Goal: Task Accomplishment & Management: Complete application form

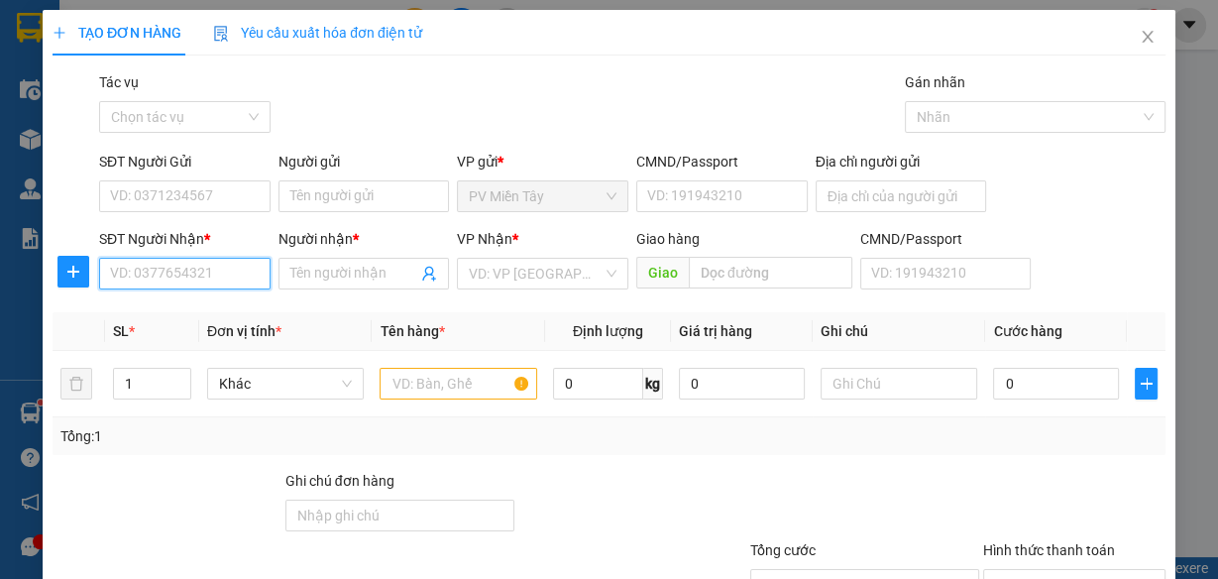
click at [220, 274] on input "SĐT Người Nhận *" at bounding box center [184, 274] width 171 height 32
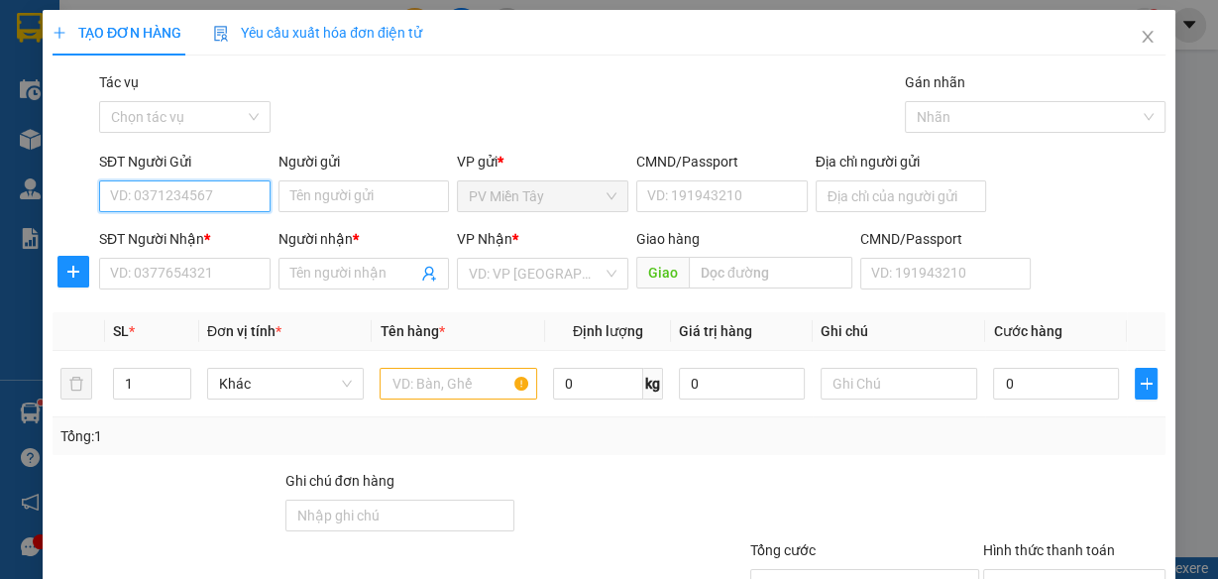
click at [216, 192] on input "SĐT Người Gửi" at bounding box center [184, 196] width 171 height 32
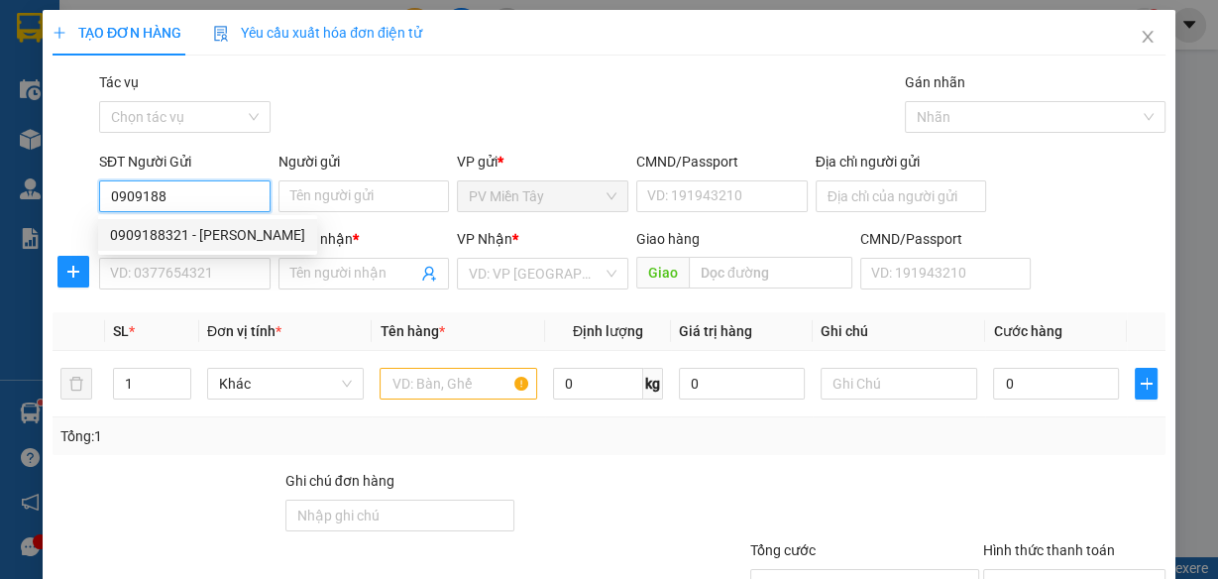
click at [216, 233] on div "0909188321 - [PERSON_NAME]" at bounding box center [207, 235] width 195 height 22
type input "0909188321"
type input "[PERSON_NAME]"
type input "07908807684"
type input "BINH TAN"
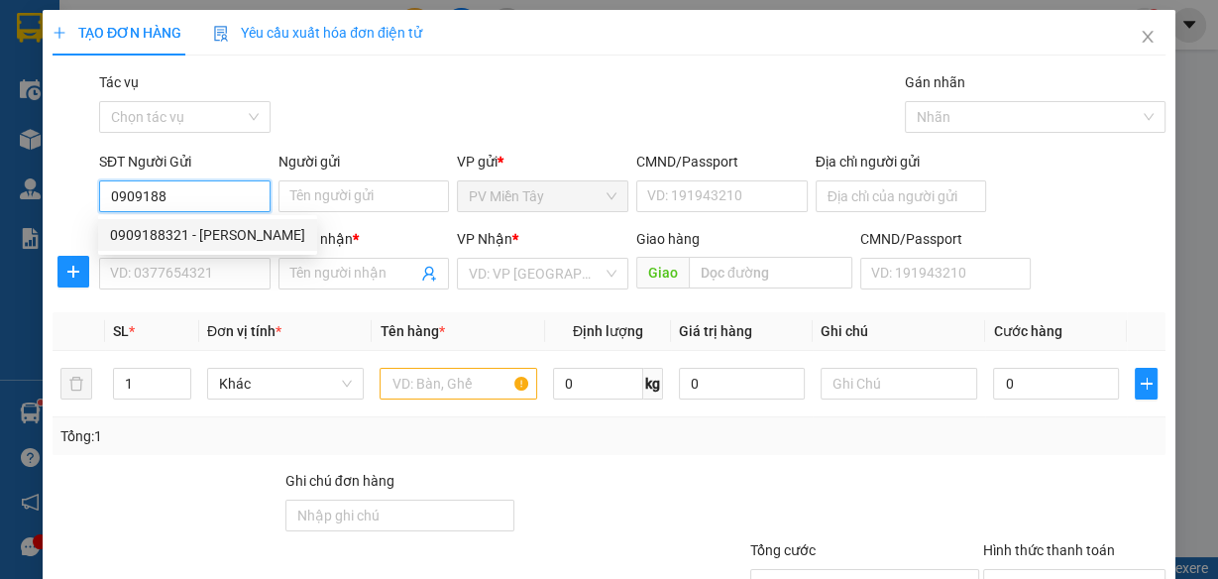
type input "0868403032"
type input "TRUONG [PERSON_NAME]"
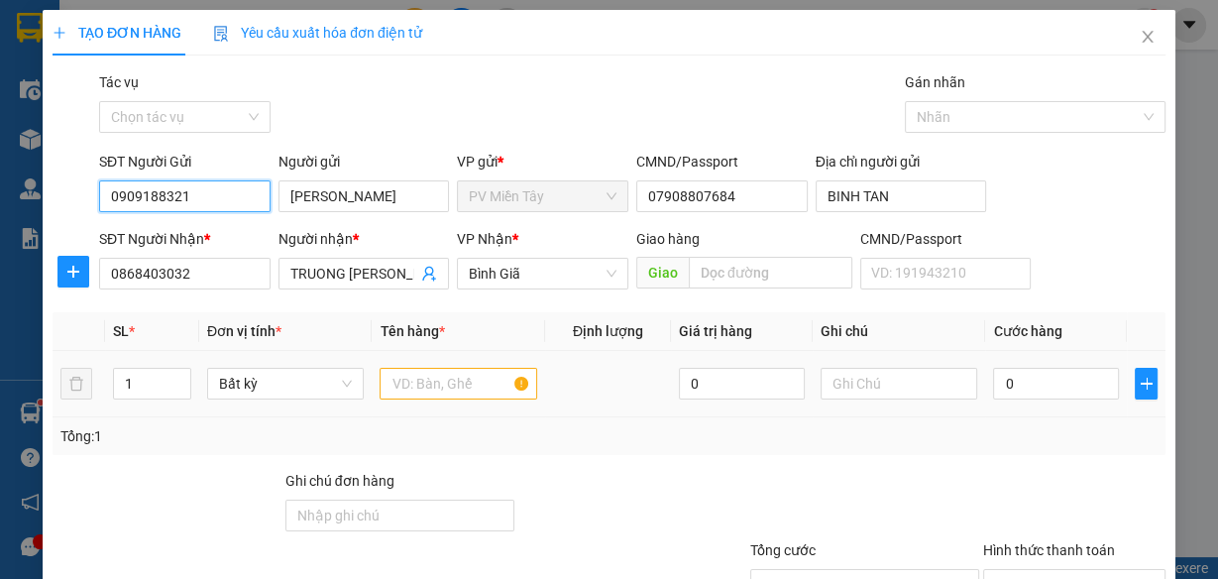
type input "0909188321"
click at [426, 389] on input "text" at bounding box center [458, 384] width 158 height 32
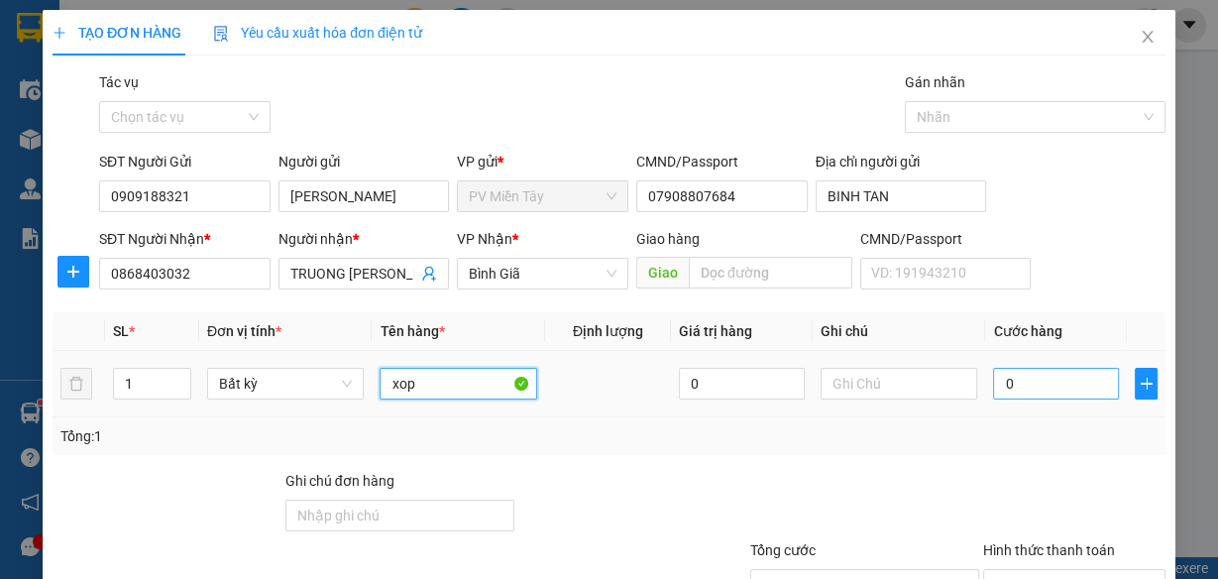
type input "xop"
click at [1032, 378] on input "0" at bounding box center [1056, 384] width 126 height 32
type input "4"
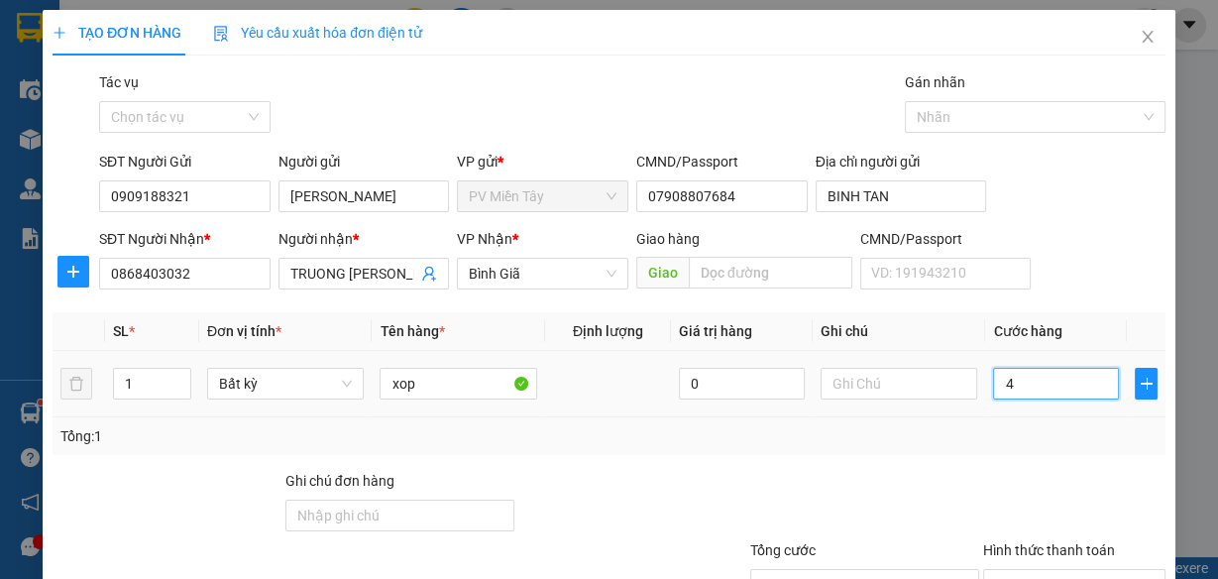
type input "40"
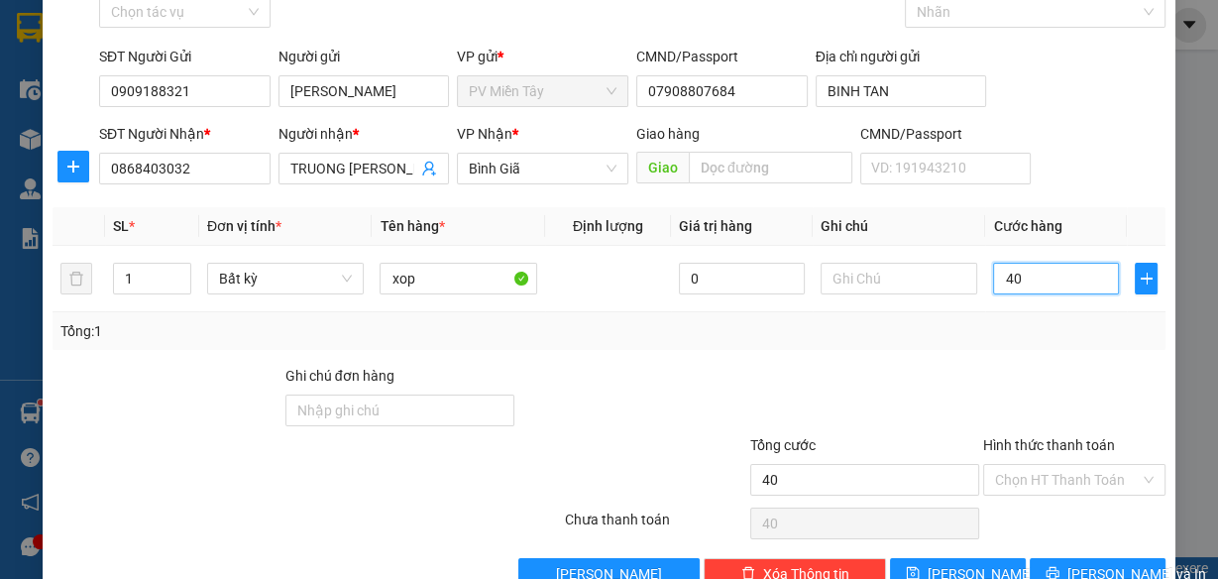
scroll to position [153, 0]
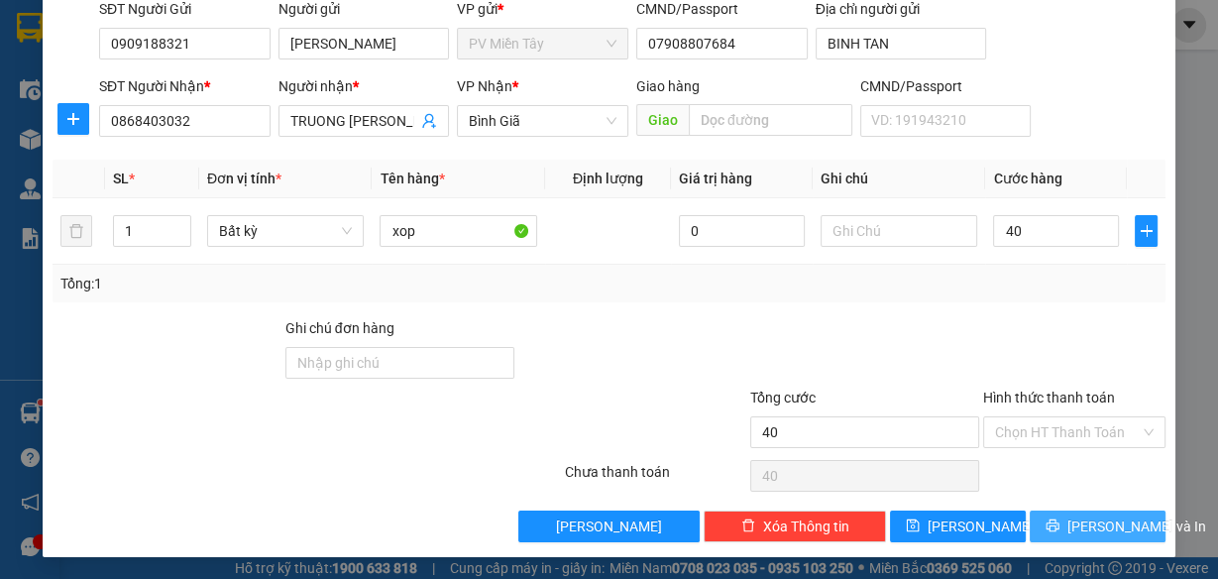
type input "40.000"
click at [1083, 525] on span "[PERSON_NAME] và In" at bounding box center [1136, 526] width 139 height 22
